Goal: Check status: Check status

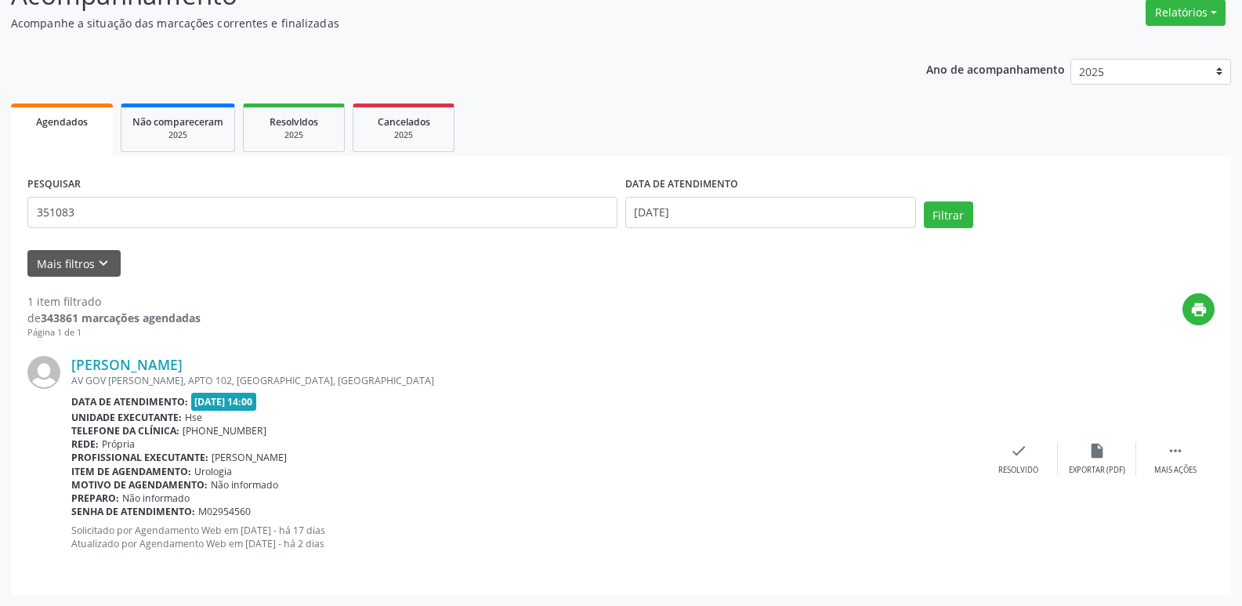
scroll to position [131, 0]
type input "35108320787"
click at [924, 201] on button "Filtrar" at bounding box center [948, 214] width 49 height 27
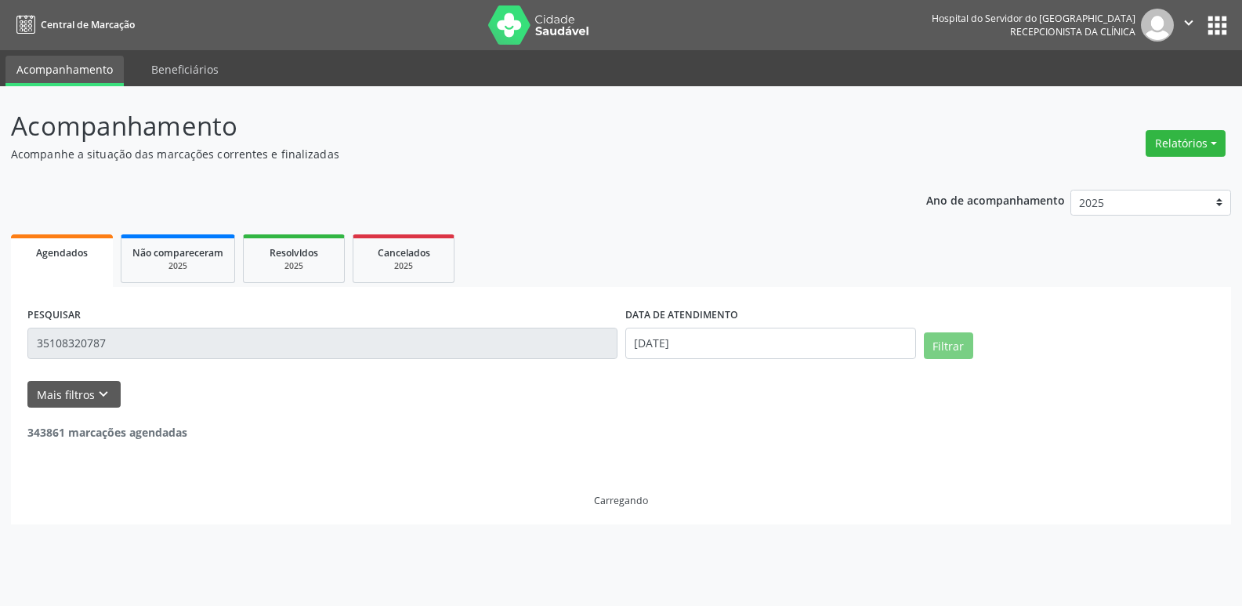
scroll to position [0, 0]
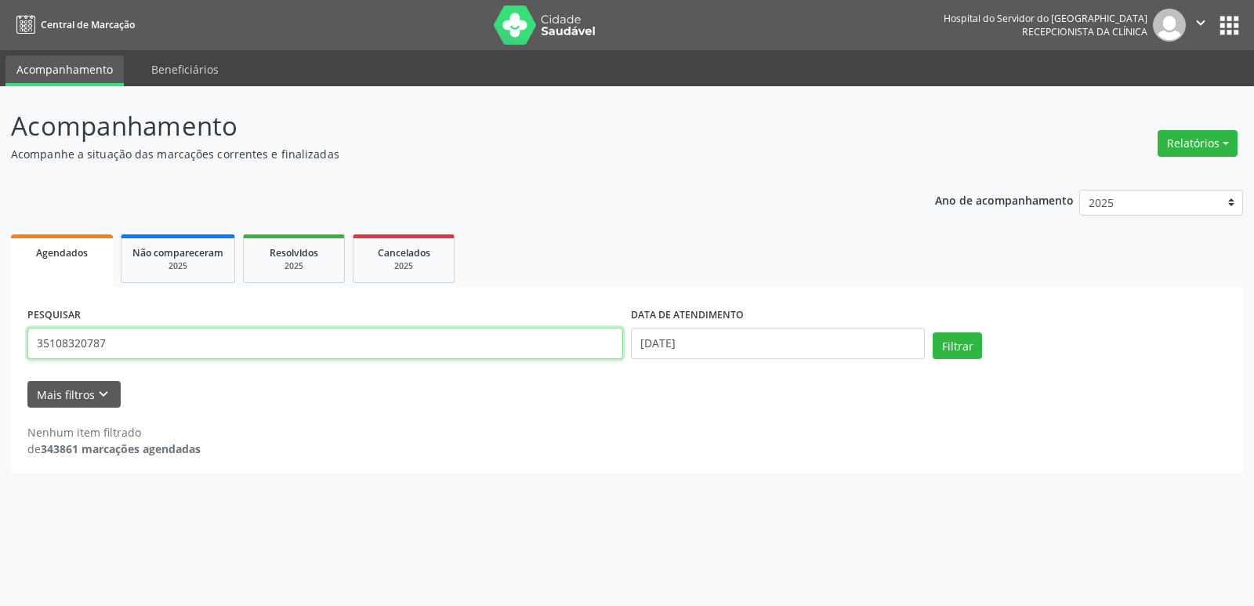
drag, startPoint x: 141, startPoint y: 338, endPoint x: 0, endPoint y: 341, distance: 141.1
click at [0, 341] on div "Acompanhamento Acompanhe a situação das marcações correntes e finalizadas Relat…" at bounding box center [627, 345] width 1254 height 519
click at [932, 332] on button "Filtrar" at bounding box center [956, 345] width 49 height 27
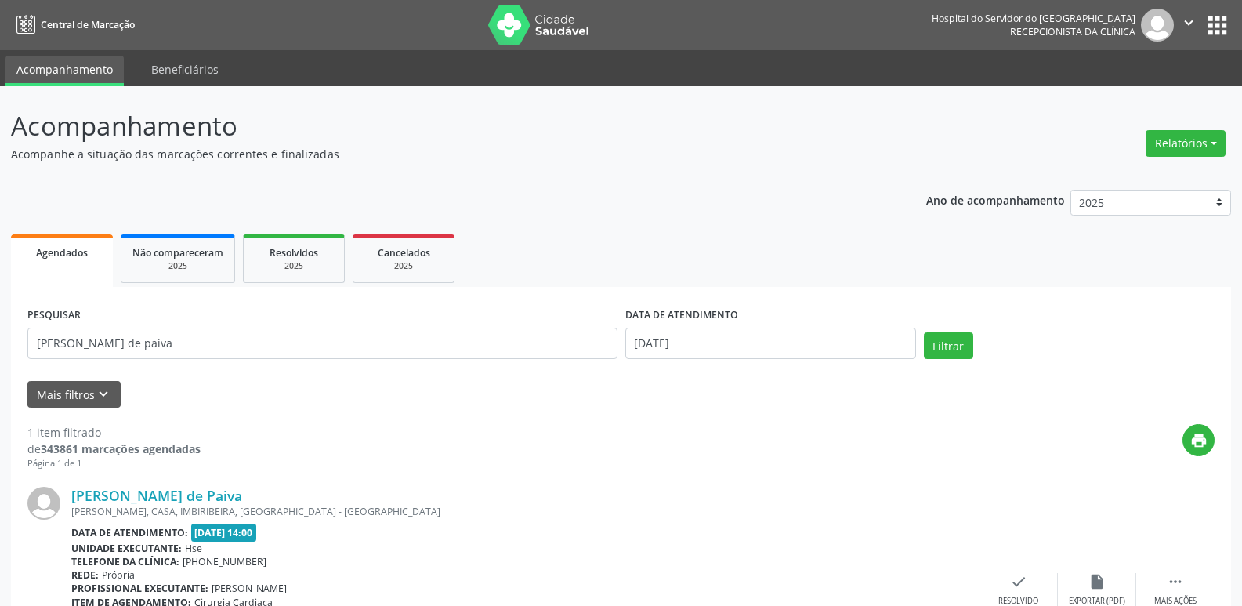
scroll to position [131, 0]
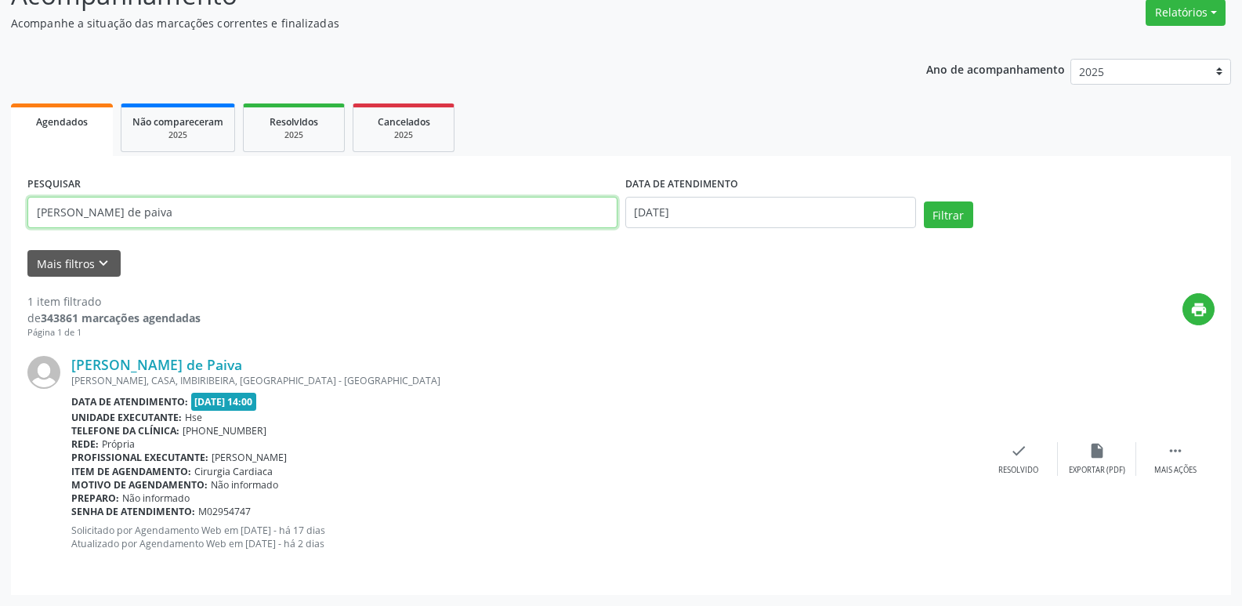
drag, startPoint x: 181, startPoint y: 209, endPoint x: 162, endPoint y: 205, distance: 19.2
click at [0, 212] on div "Acompanhamento Acompanhe a situação das marcações correntes e finalizadas Relat…" at bounding box center [621, 280] width 1242 height 650
click at [162, 205] on input "[PERSON_NAME] de paiva" at bounding box center [322, 212] width 590 height 31
click at [183, 220] on input "[PERSON_NAME] de paiva" at bounding box center [322, 212] width 590 height 31
type input "[DEMOGRAPHIC_DATA][PERSON_NAME] de"
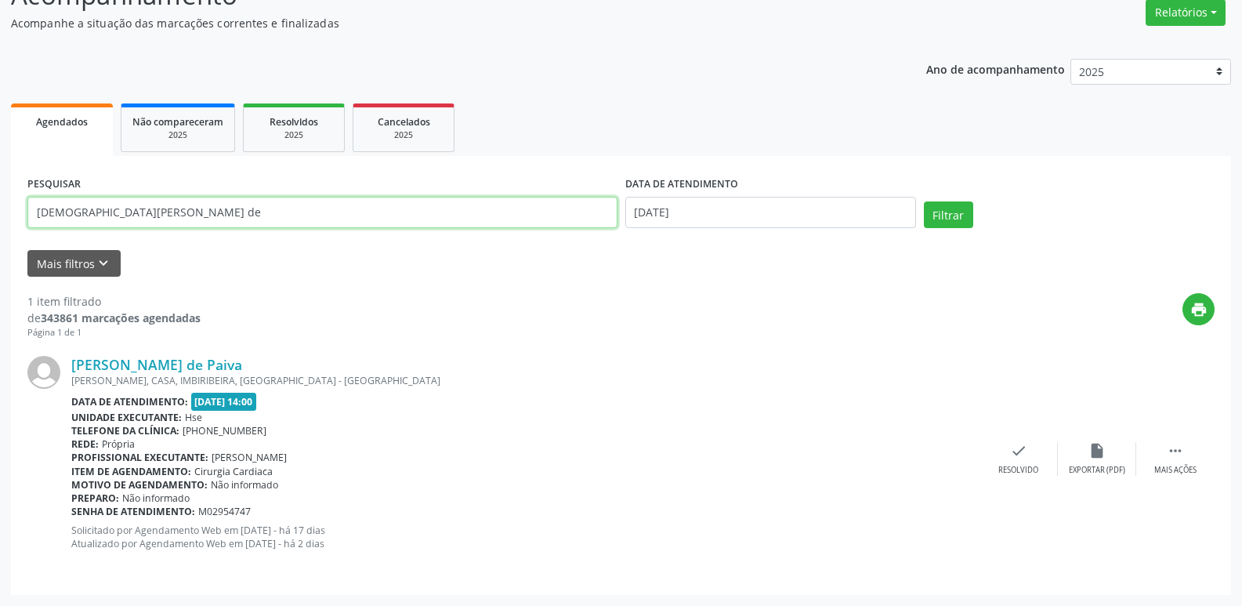
drag, startPoint x: 136, startPoint y: 215, endPoint x: 9, endPoint y: 219, distance: 127.8
click at [9, 219] on div "Acompanhamento Acompanhe a situação das marcações correntes e finalizadas Relat…" at bounding box center [621, 280] width 1242 height 650
type input "21334072434"
drag, startPoint x: 132, startPoint y: 210, endPoint x: 0, endPoint y: 234, distance: 134.6
click at [0, 234] on div "Acompanhamento Acompanhe a situação das marcações correntes e finalizadas Relat…" at bounding box center [621, 280] width 1242 height 650
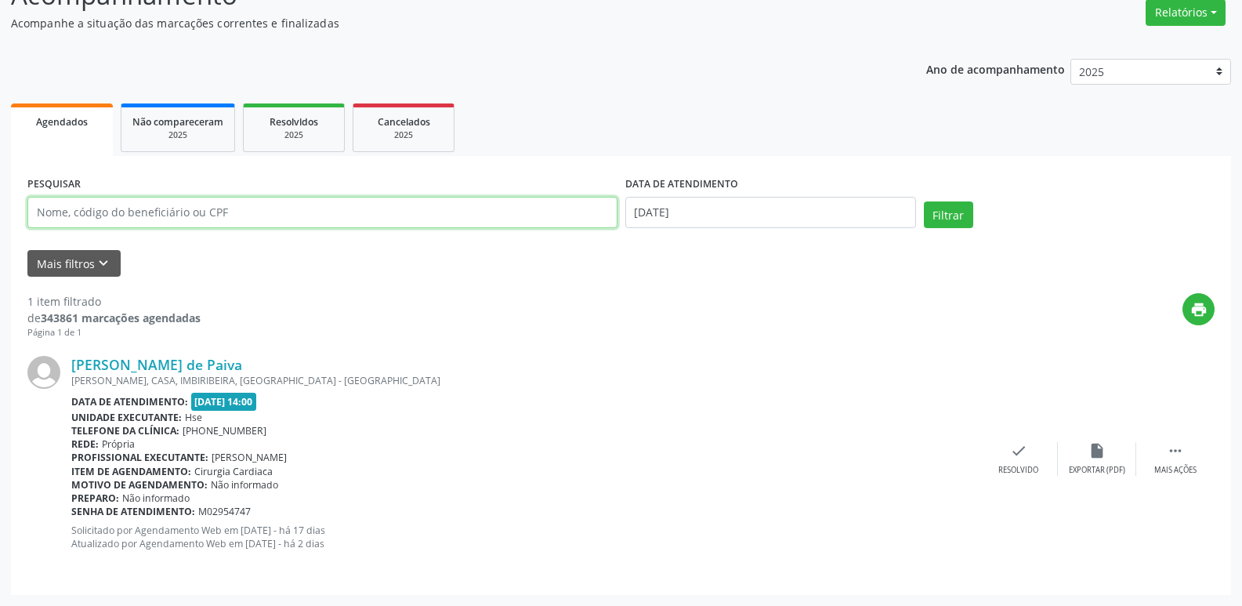
click at [75, 216] on input "text" at bounding box center [322, 212] width 590 height 31
type input "79926584420"
click at [924, 201] on button "Filtrar" at bounding box center [948, 214] width 49 height 27
